Goal: Task Accomplishment & Management: Manage account settings

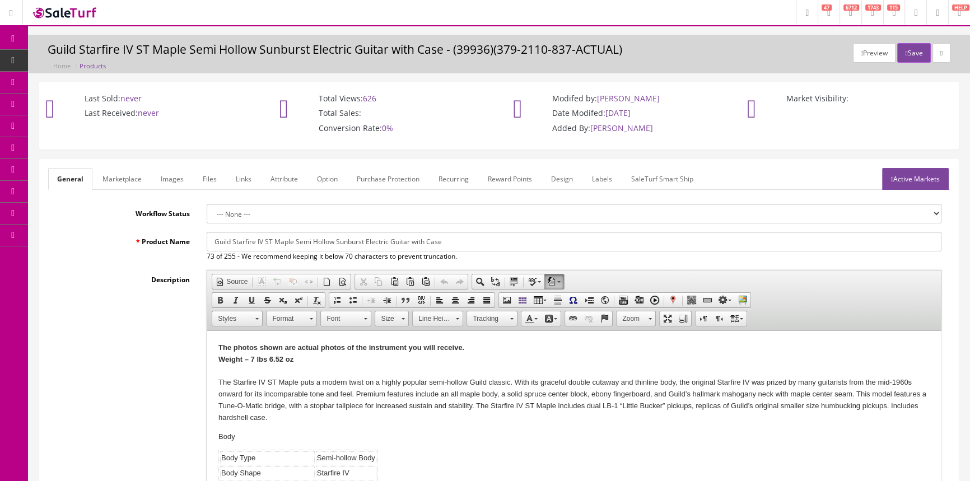
click at [95, 59] on span "Products" at bounding box center [85, 60] width 27 height 10
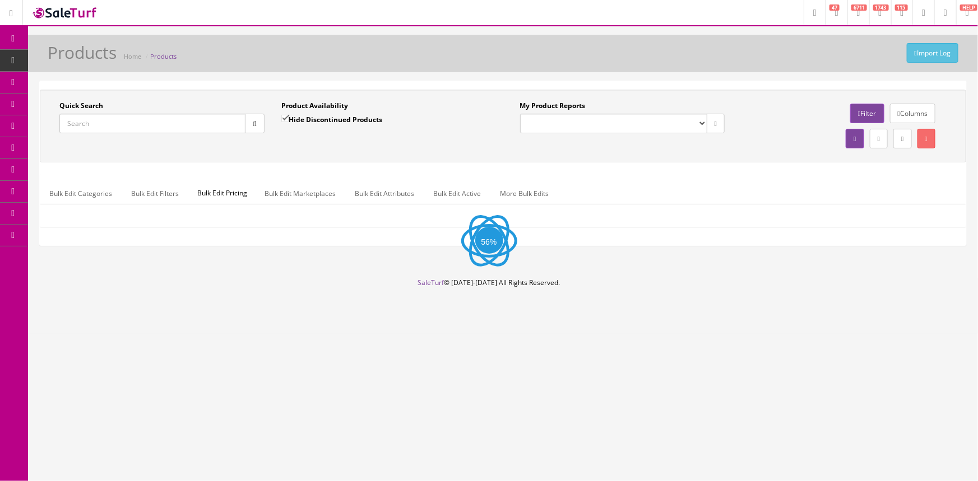
click at [104, 126] on input "Quick Search" at bounding box center [152, 124] width 186 height 20
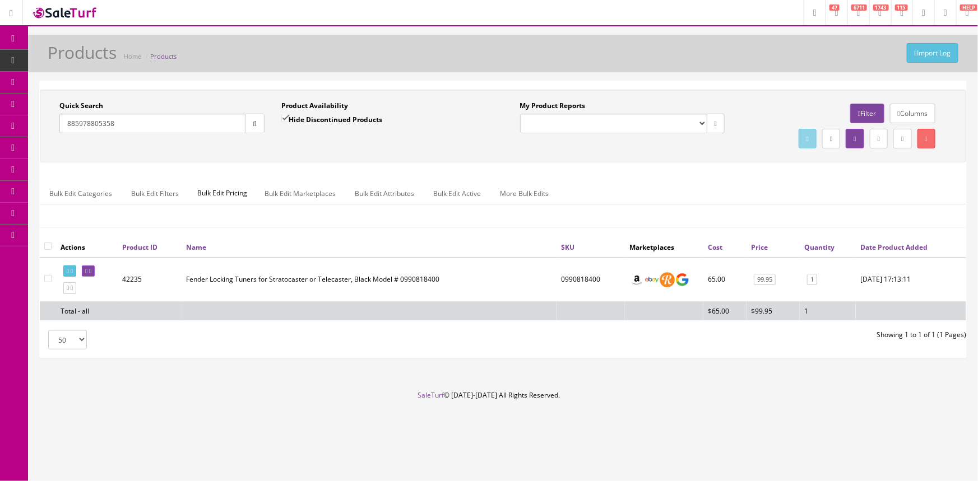
drag, startPoint x: 196, startPoint y: 127, endPoint x: 20, endPoint y: 131, distance: 176.0
click at [20, 131] on div "Research Trends Trending on Ebay Google Trends Amazon Insights (Login Before Cl…" at bounding box center [489, 240] width 978 height 481
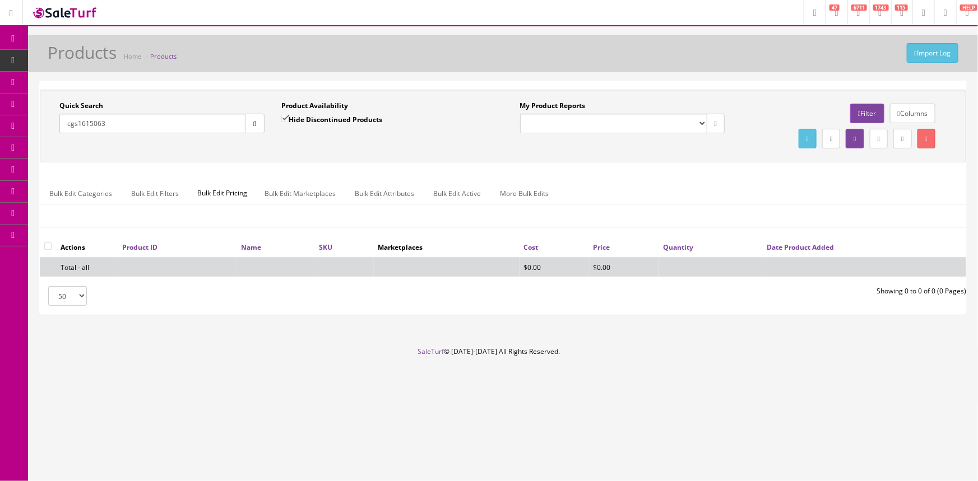
type input "cgs1615063"
click at [283, 118] on input "Hide Discontinued Products" at bounding box center [284, 118] width 7 height 7
checkbox input "false"
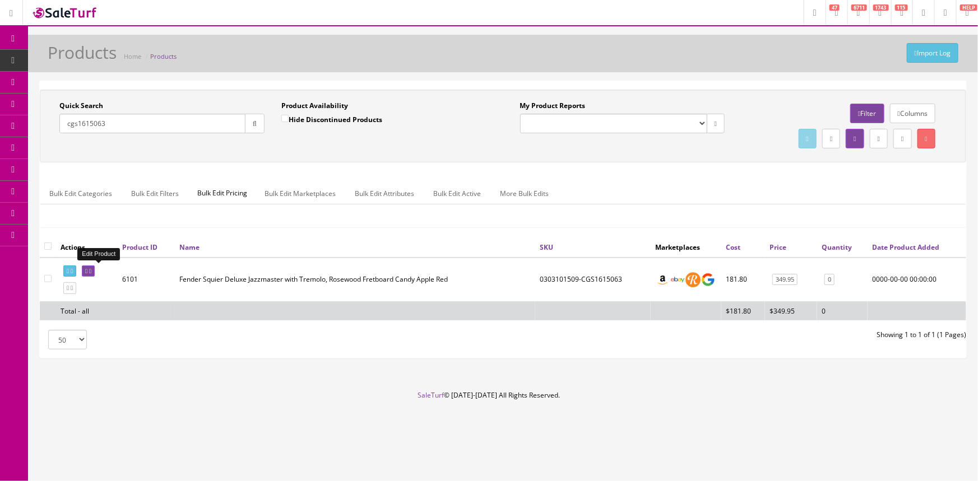
click at [87, 271] on icon at bounding box center [86, 271] width 2 height 6
